Goal: Information Seeking & Learning: Learn about a topic

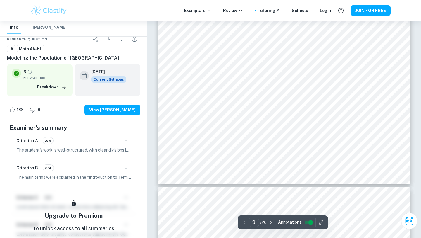
scroll to position [911, 0]
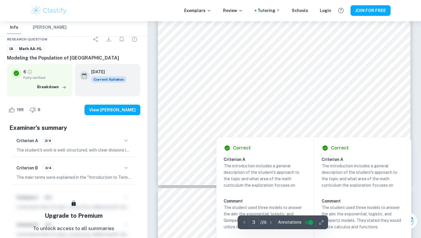
click at [263, 87] on div at bounding box center [282, 87] width 188 height 18
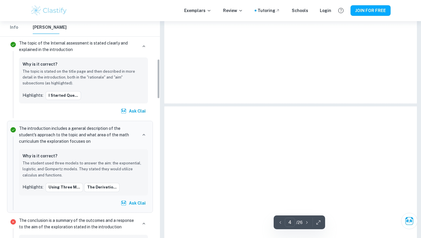
scroll to position [210, 0]
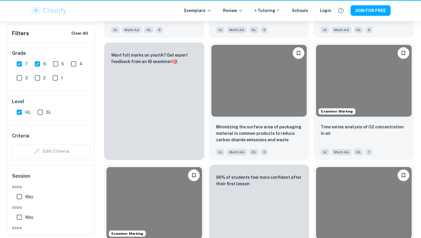
scroll to position [147, 0]
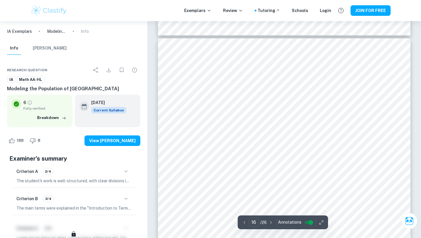
scroll to position [5108, 0]
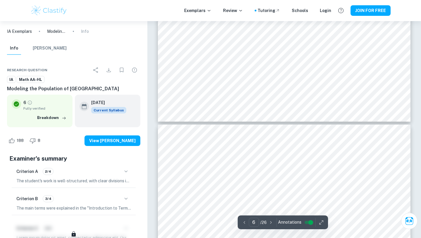
type input "5"
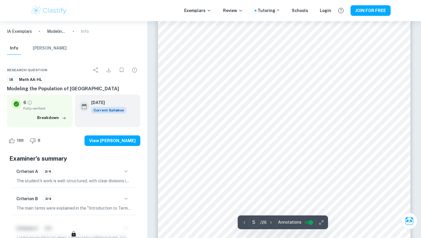
scroll to position [1499, 0]
